Goal: Task Accomplishment & Management: Manage account settings

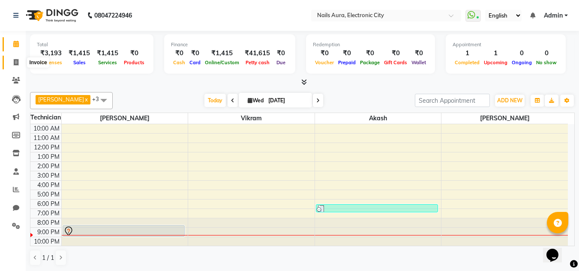
click at [15, 58] on span at bounding box center [16, 63] width 15 height 10
select select "service"
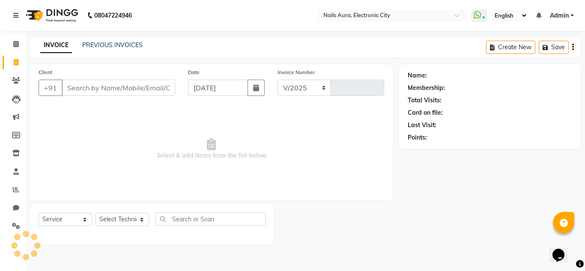
select select "8179"
type input "0596"
click at [103, 45] on link "PREVIOUS INVOICES" at bounding box center [112, 45] width 60 height 8
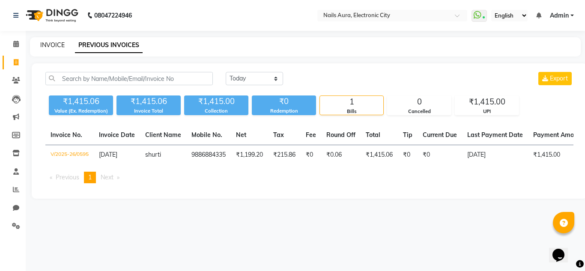
click at [42, 45] on link "INVOICE" at bounding box center [52, 45] width 24 height 8
select select "service"
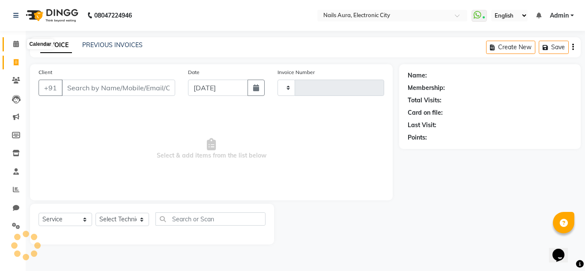
click at [13, 46] on icon at bounding box center [16, 44] width 6 height 6
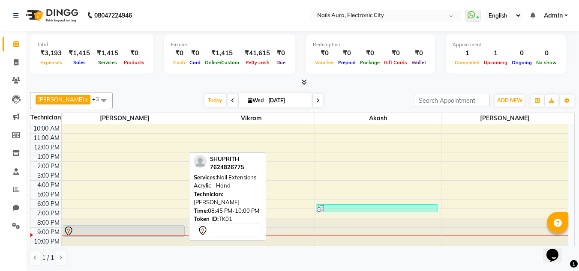
click at [90, 228] on div at bounding box center [123, 231] width 120 height 10
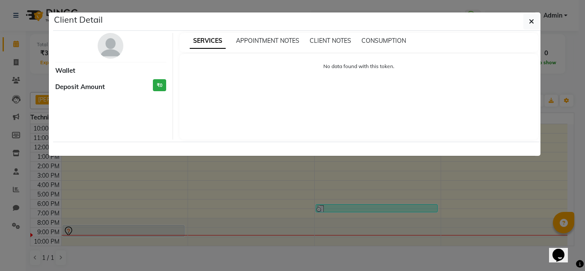
select select "7"
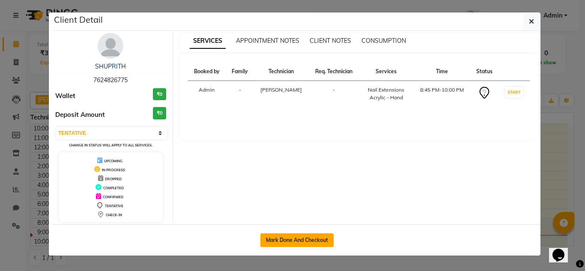
click at [293, 240] on button "Mark Done And Checkout" at bounding box center [296, 240] width 73 height 14
select select "service"
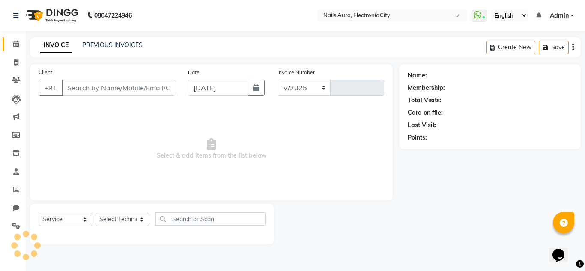
select select "8179"
type input "0596"
type input "7624826775"
select select "80444"
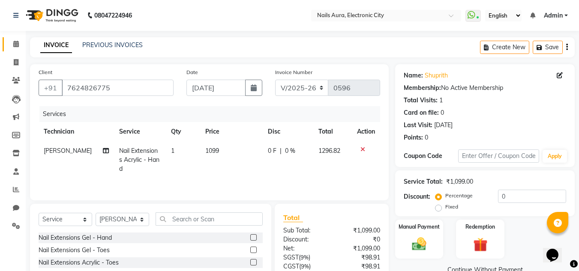
scroll to position [81, 0]
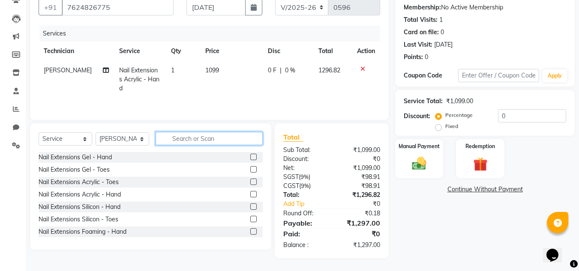
click at [191, 141] on input "text" at bounding box center [208, 138] width 107 height 13
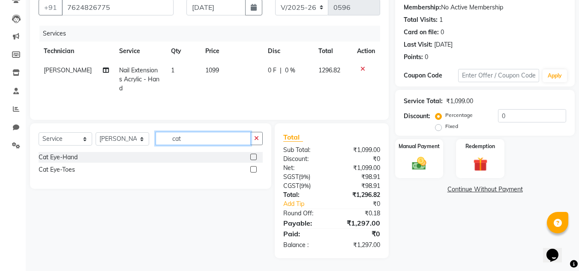
type input "cat"
click at [253, 158] on label at bounding box center [253, 157] width 6 height 6
click at [253, 158] on input "checkbox" at bounding box center [253, 158] width 6 height 6
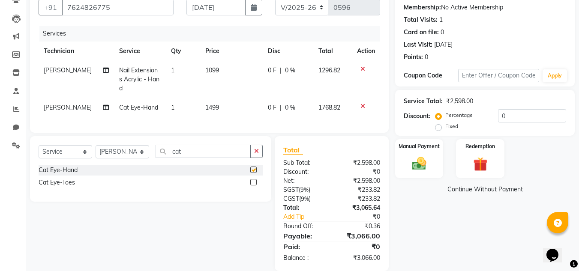
checkbox input "false"
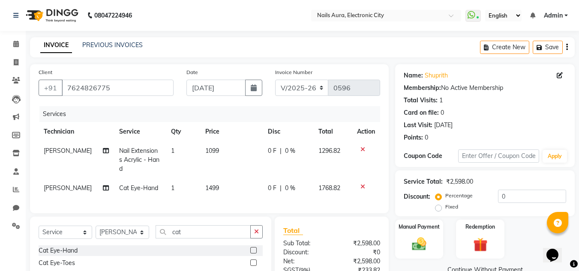
scroll to position [100, 0]
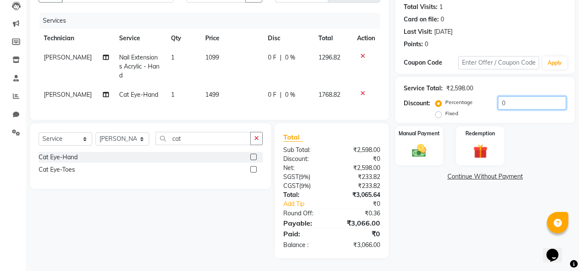
click at [507, 96] on input "0" at bounding box center [532, 102] width 68 height 13
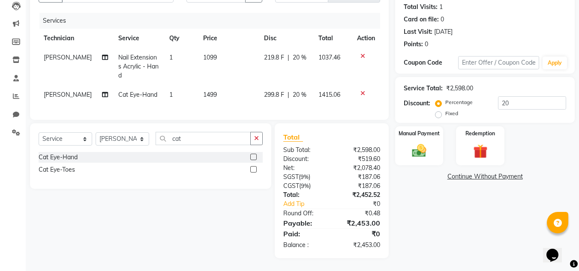
click at [451, 218] on div "Name: Shuprith Membership: No Active Membership Total Visits: 1 Card on file: 0…" at bounding box center [488, 114] width 186 height 287
click at [514, 99] on input "20" at bounding box center [532, 102] width 68 height 13
type input "2"
type input "20"
click at [425, 147] on img at bounding box center [419, 150] width 24 height 17
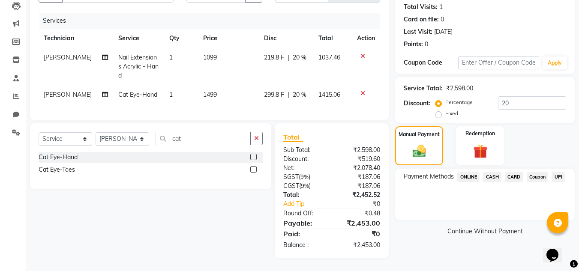
click at [561, 172] on span "UPI" at bounding box center [557, 177] width 13 height 10
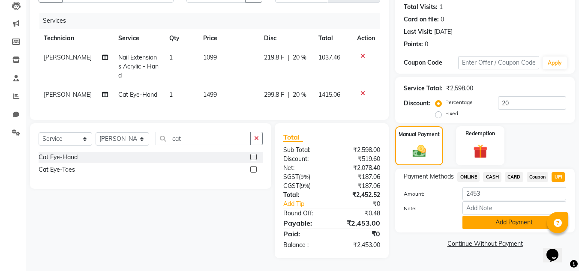
click at [485, 216] on button "Add Payment" at bounding box center [514, 222] width 104 height 13
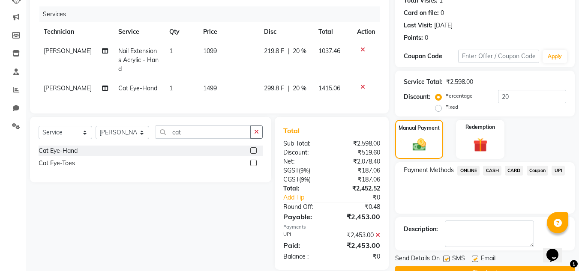
scroll to position [121, 0]
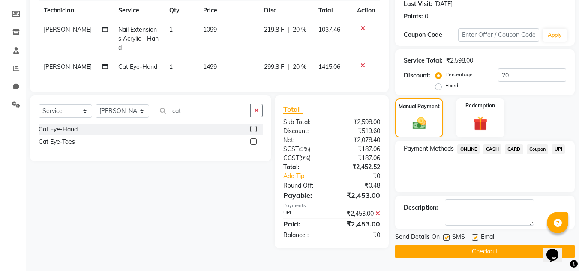
click at [470, 251] on button "Checkout" at bounding box center [484, 251] width 179 height 13
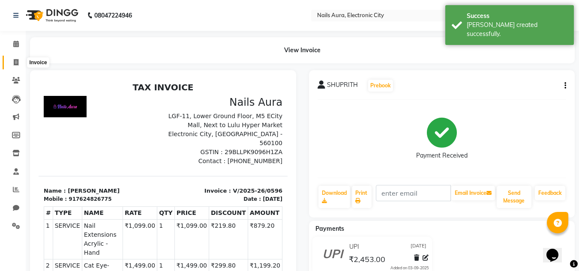
click at [18, 61] on icon at bounding box center [16, 62] width 5 height 6
select select "service"
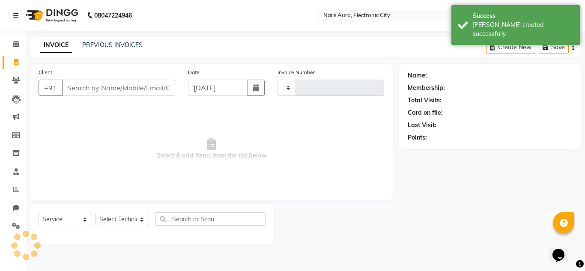
type input "0597"
select select "8179"
click at [61, 219] on select "Select Service Product Membership Package Voucher Prepaid Gift Card" at bounding box center [66, 219] width 54 height 13
select select "product"
click at [39, 213] on select "Select Service Product Membership Package Voucher Prepaid Gift Card" at bounding box center [66, 219] width 54 height 13
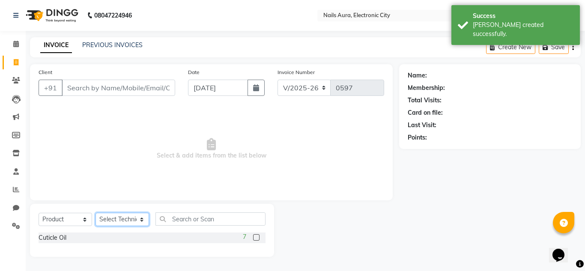
click at [111, 221] on select "Select Technician [PERSON_NAME] [PERSON_NAME] Pooja [PERSON_NAME] [PERSON_NAME]…" at bounding box center [123, 219] width 54 height 13
select select "80444"
click at [96, 213] on select "Select Technician [PERSON_NAME] [PERSON_NAME] Pooja [PERSON_NAME] [PERSON_NAME]…" at bounding box center [123, 219] width 54 height 13
click at [255, 236] on label at bounding box center [256, 237] width 6 height 6
click at [255, 236] on input "checkbox" at bounding box center [256, 238] width 6 height 6
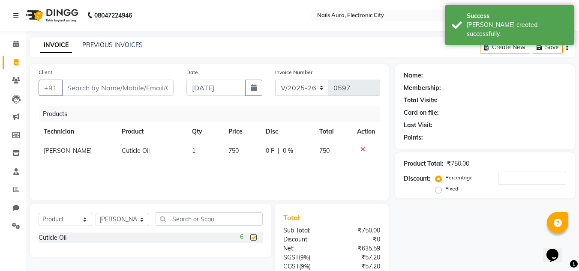
checkbox input "false"
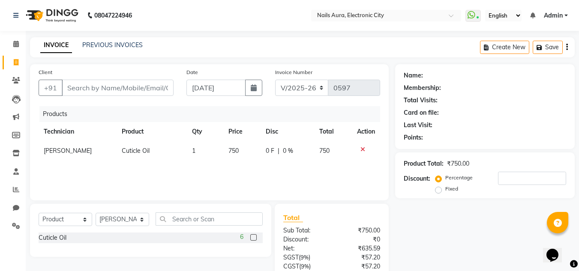
click at [234, 149] on span "750" at bounding box center [233, 151] width 10 height 8
select select "80444"
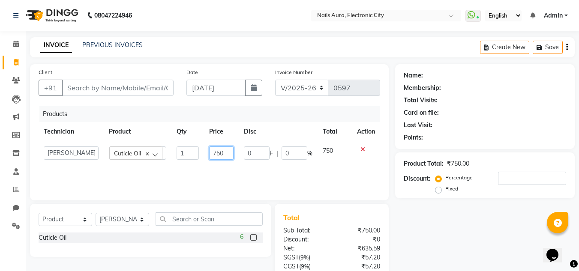
click at [227, 152] on input "750" at bounding box center [221, 153] width 24 height 13
type input "7"
type input "500"
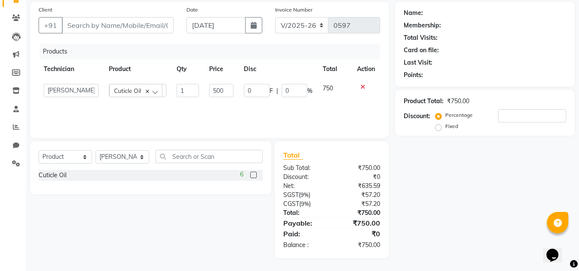
click at [460, 187] on div "Name: Membership: Total Visits: Card on file: Last Visit: Points: Product Total…" at bounding box center [488, 130] width 186 height 257
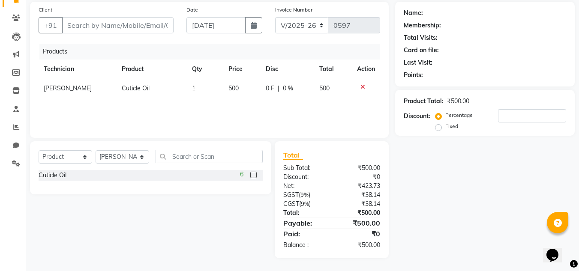
scroll to position [20, 0]
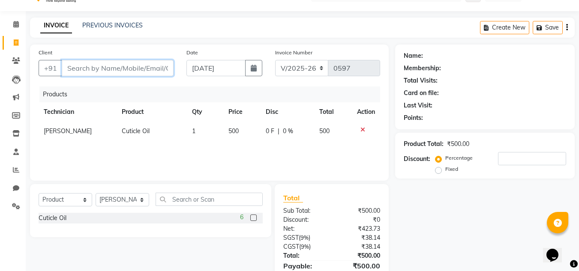
click at [76, 63] on input "Client" at bounding box center [118, 68] width 112 height 16
type input "7"
type input "0"
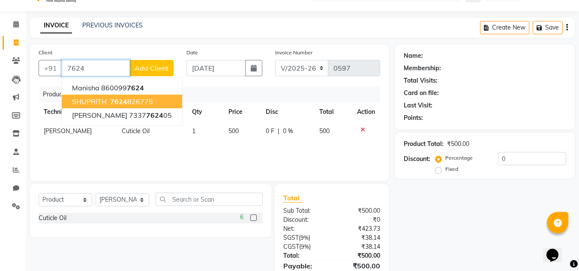
click at [106, 98] on span "SHUPRITH" at bounding box center [89, 101] width 35 height 9
type input "7624826775"
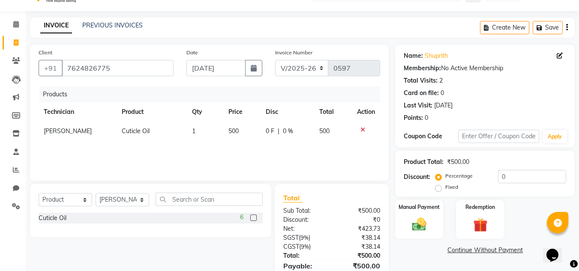
scroll to position [63, 0]
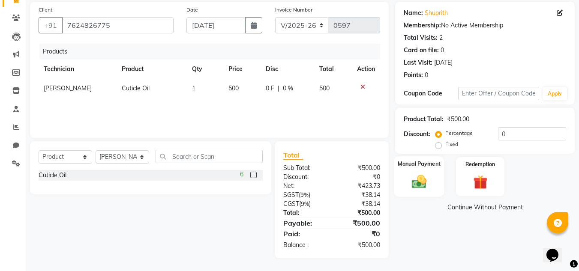
click at [421, 182] on img at bounding box center [419, 181] width 24 height 17
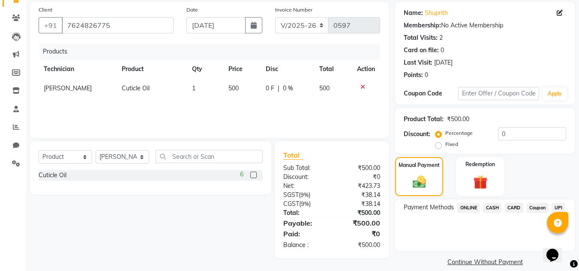
click at [560, 203] on span "UPI" at bounding box center [557, 208] width 13 height 10
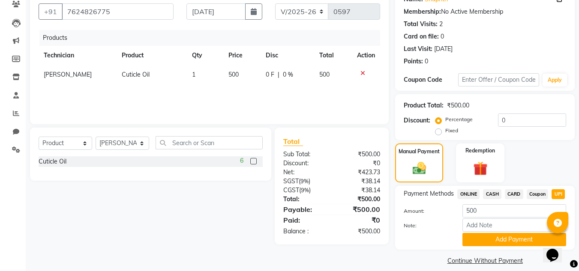
scroll to position [85, 0]
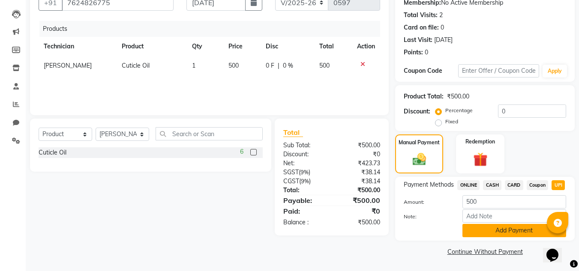
click at [503, 231] on button "Add Payment" at bounding box center [514, 230] width 104 height 13
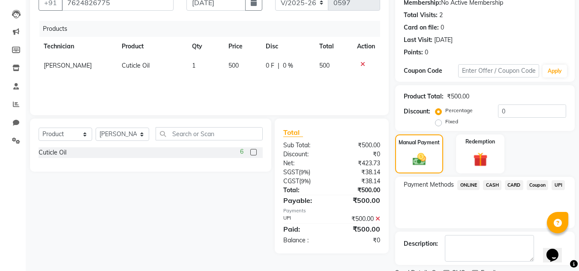
scroll to position [121, 0]
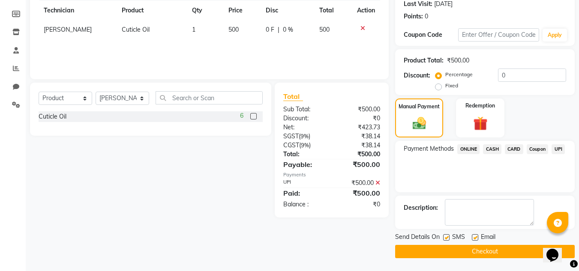
click at [480, 251] on button "Checkout" at bounding box center [484, 251] width 179 height 13
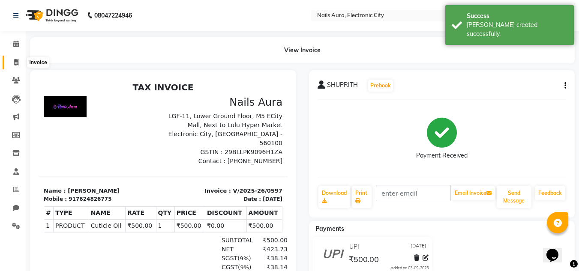
click at [15, 62] on icon at bounding box center [16, 62] width 5 height 6
select select "service"
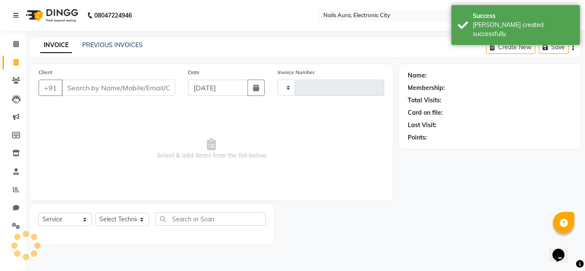
type input "0598"
select select "8179"
click at [105, 46] on link "PREVIOUS INVOICES" at bounding box center [112, 45] width 60 height 8
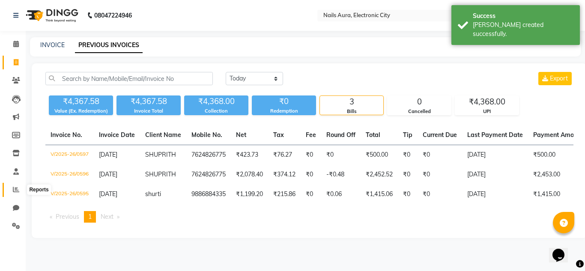
click at [16, 189] on icon at bounding box center [16, 189] width 6 height 6
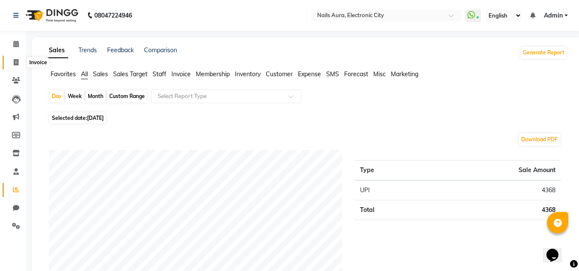
click at [15, 62] on icon at bounding box center [16, 62] width 5 height 6
select select "service"
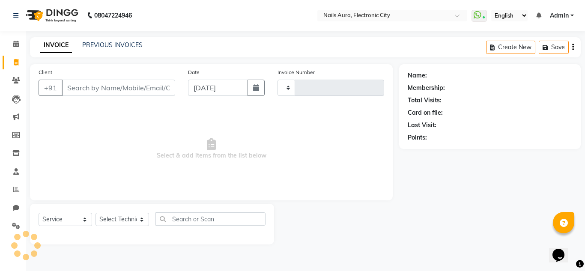
type input "0598"
select select "8179"
click at [106, 45] on link "PREVIOUS INVOICES" at bounding box center [112, 45] width 60 height 8
